Goal: Check status: Check status

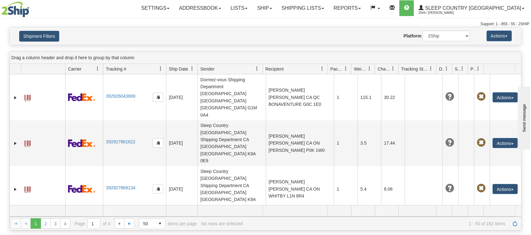
click at [34, 33] on button "Shipment Filters" at bounding box center [39, 36] width 40 height 11
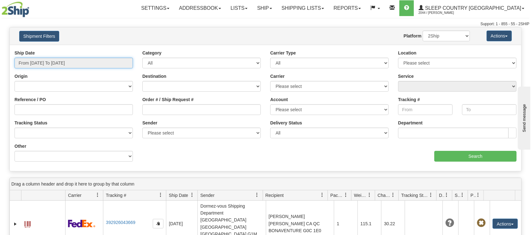
click at [40, 61] on input "From [DATE] To [DATE]" at bounding box center [73, 63] width 118 height 11
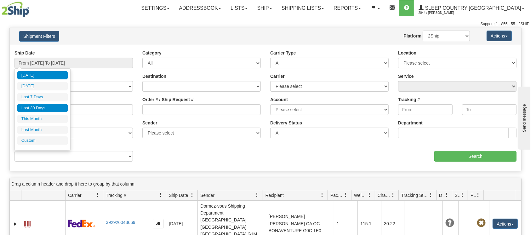
click at [40, 107] on li "Last 30 Days" at bounding box center [42, 108] width 50 height 8
type input "From [DATE] To [DATE]"
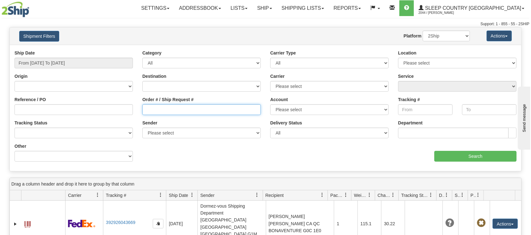
click at [149, 110] on input "Order # / Ship Request #" at bounding box center [201, 109] width 118 height 11
paste input "9000I058643"
type input "9000I058643"
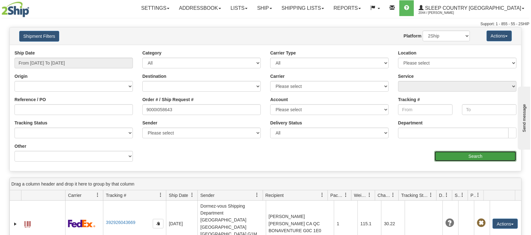
click at [444, 155] on input "Search" at bounding box center [475, 156] width 82 height 11
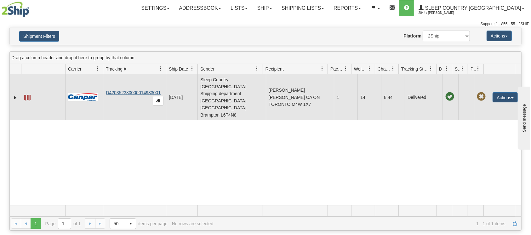
drag, startPoint x: 161, startPoint y: 79, endPoint x: 111, endPoint y: 81, distance: 49.8
click at [111, 81] on td "D420352380000014933001" at bounding box center [134, 97] width 63 height 46
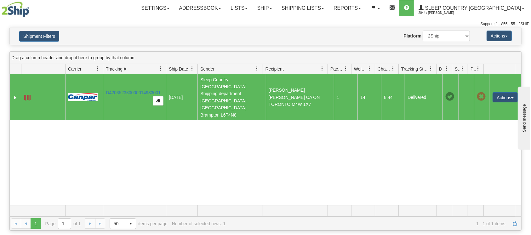
click at [161, 78] on td "D420352380000014933001" at bounding box center [134, 97] width 63 height 46
drag, startPoint x: 161, startPoint y: 79, endPoint x: 105, endPoint y: 77, distance: 56.1
click at [105, 77] on td "D420352380000014933001" at bounding box center [134, 97] width 63 height 46
click at [120, 90] on link "D420352380000014933001" at bounding box center [133, 92] width 55 height 5
